Goal: Information Seeking & Learning: Understand process/instructions

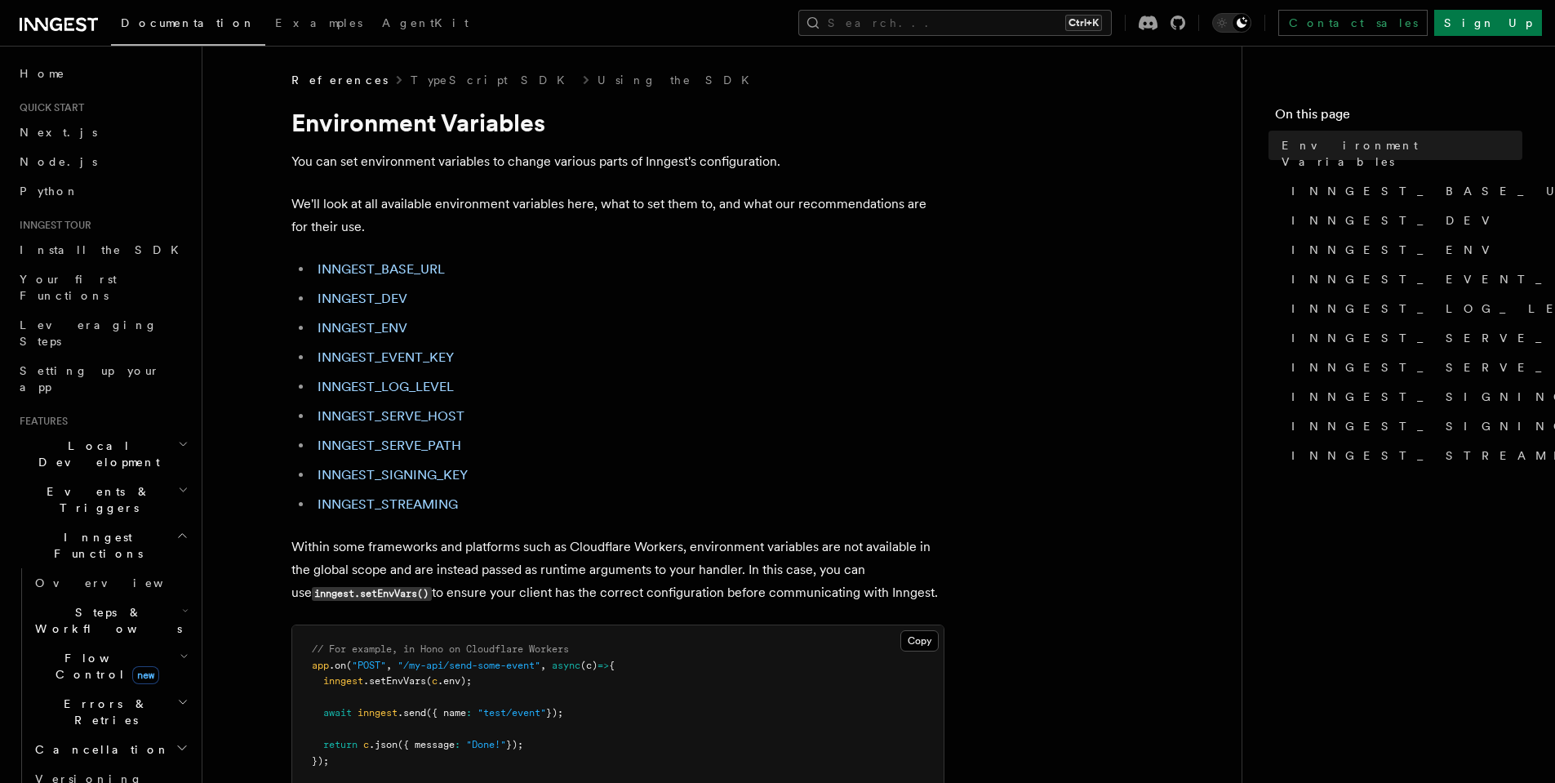
click at [77, 18] on icon at bounding box center [59, 25] width 78 height 20
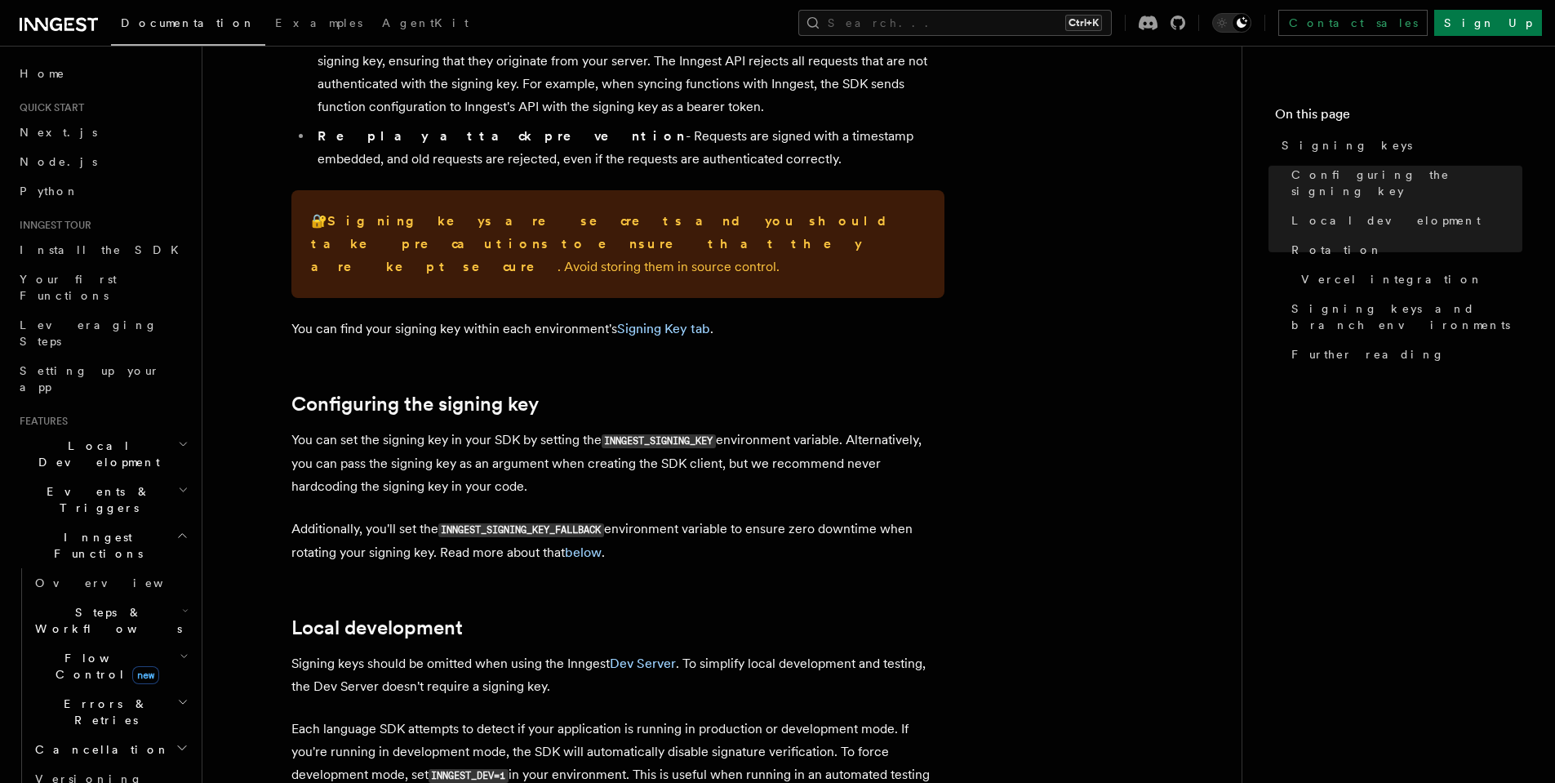
scroll to position [82, 0]
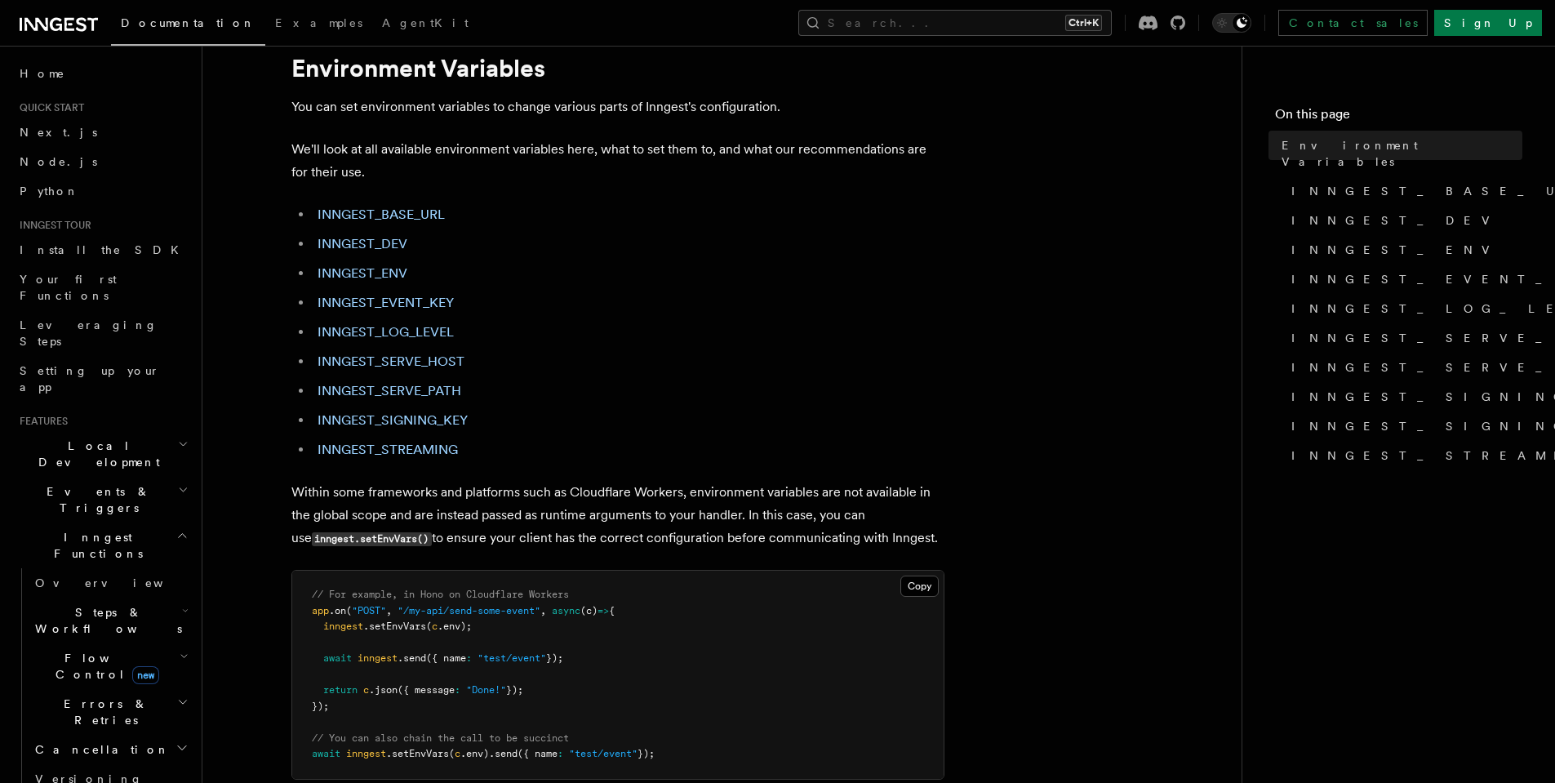
scroll to position [82, 0]
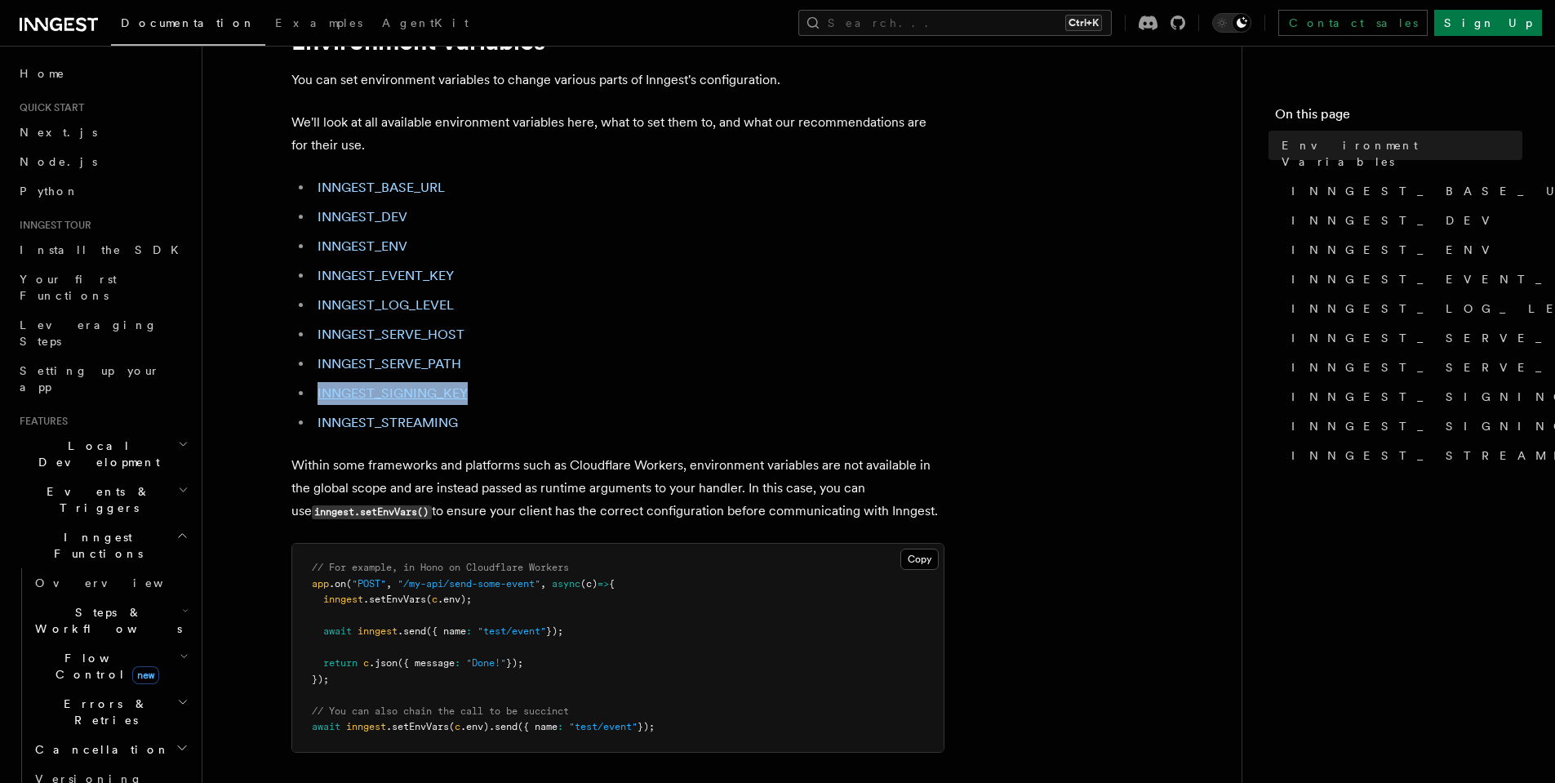
drag, startPoint x: 479, startPoint y: 392, endPoint x: 317, endPoint y: 388, distance: 162.4
click at [317, 388] on li "INNGEST_SIGNING_KEY" at bounding box center [629, 393] width 632 height 23
copy link "INNGEST_SIGNING_KEY"
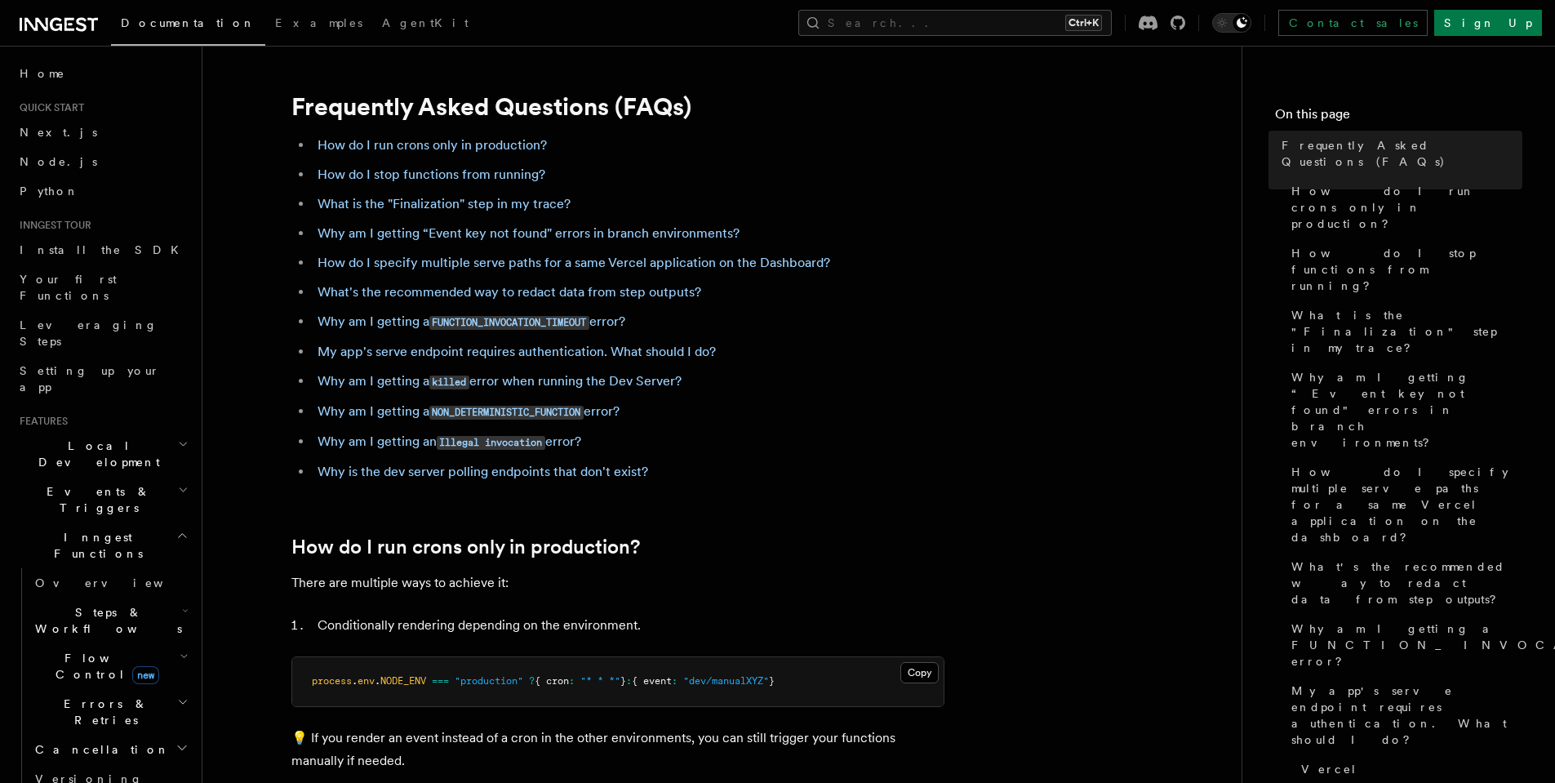
click at [926, 344] on li "My app's serve endpoint requires authentication. What should I do?" at bounding box center [629, 351] width 632 height 23
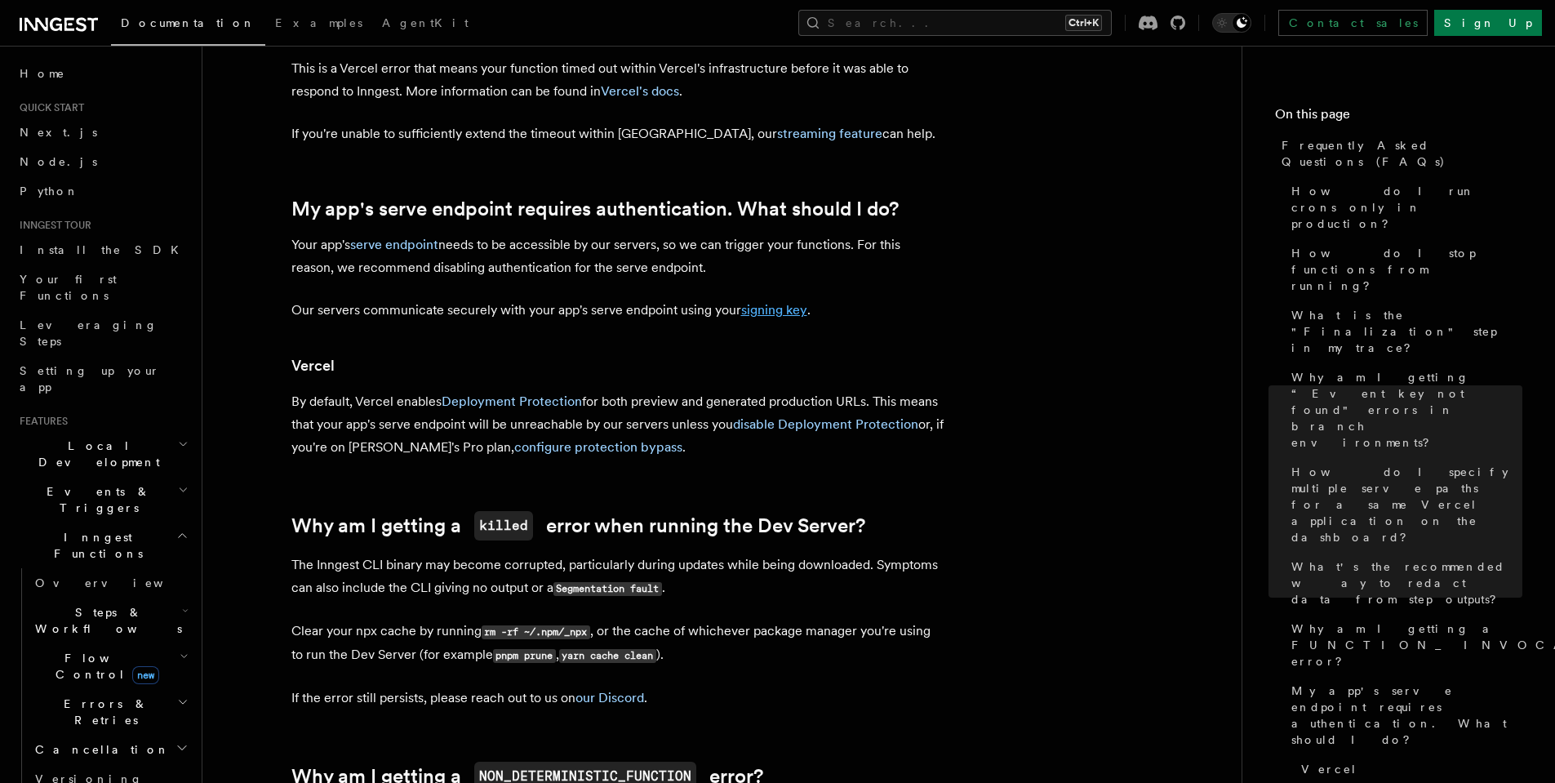
click at [768, 304] on link "signing key" at bounding box center [774, 310] width 66 height 16
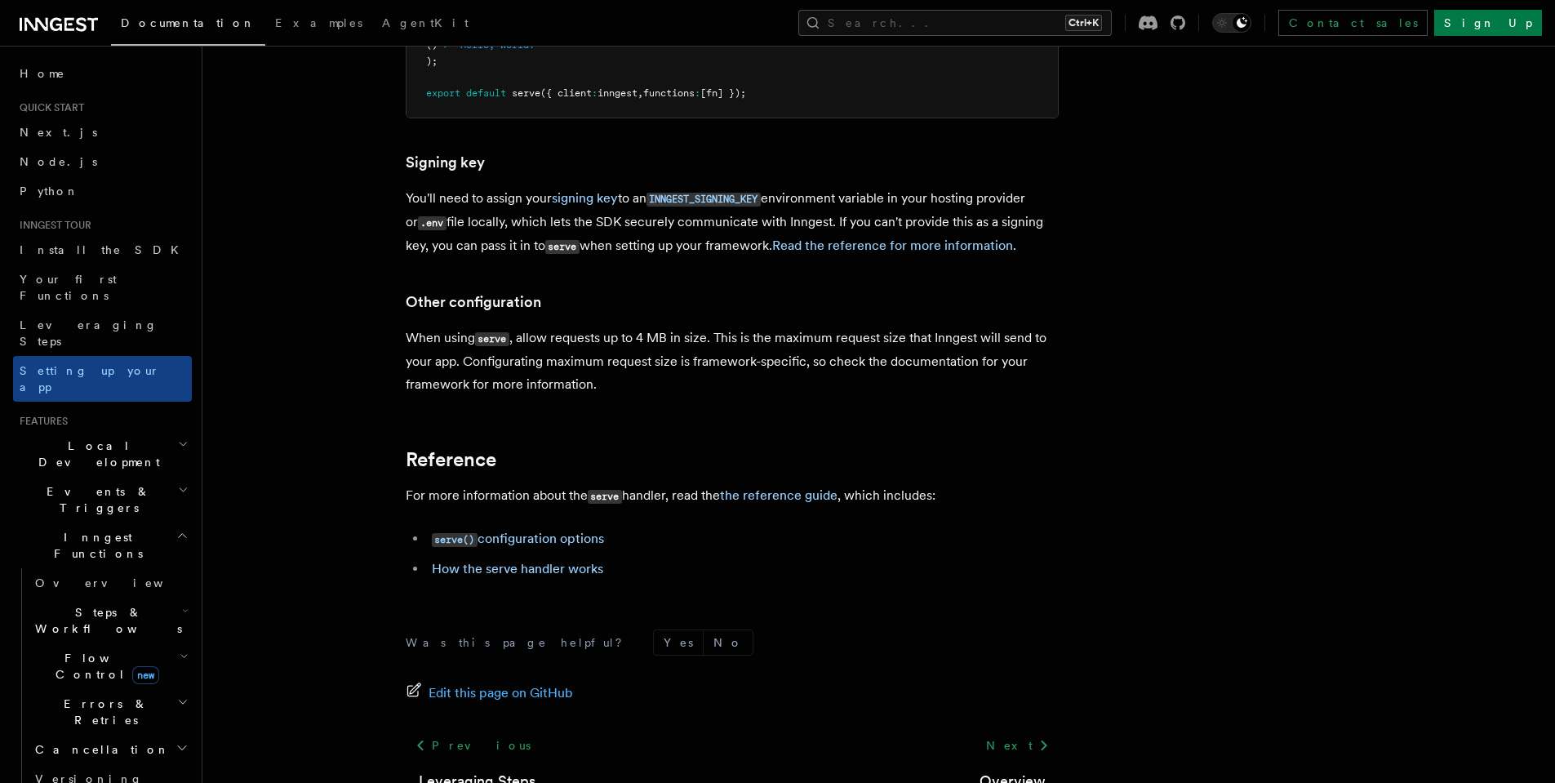
scroll to position [14403, 0]
click at [1006, 728] on link "Next" at bounding box center [1017, 742] width 82 height 29
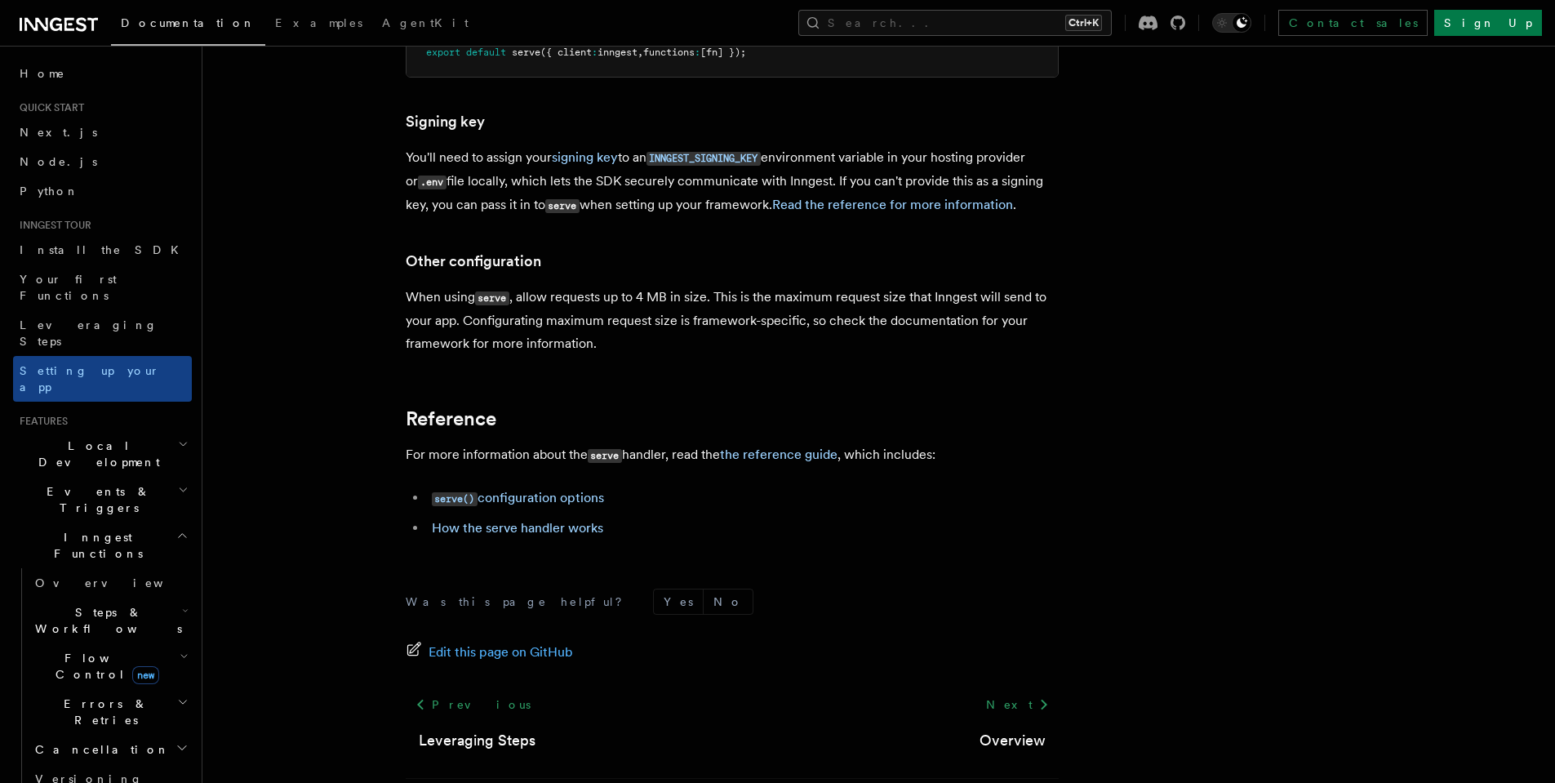
scroll to position [13951, 0]
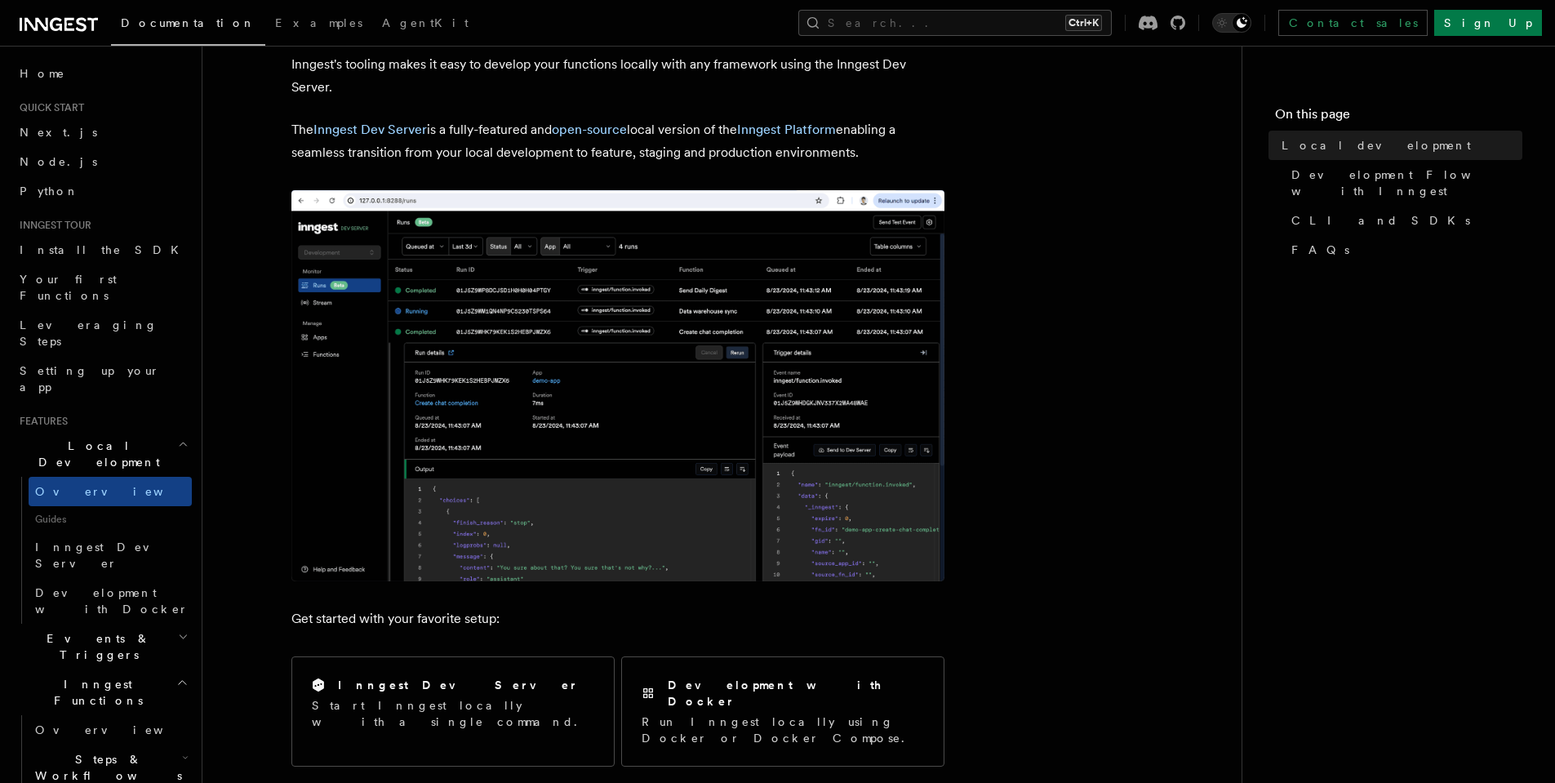
scroll to position [245, 0]
